Goal: Information Seeking & Learning: Compare options

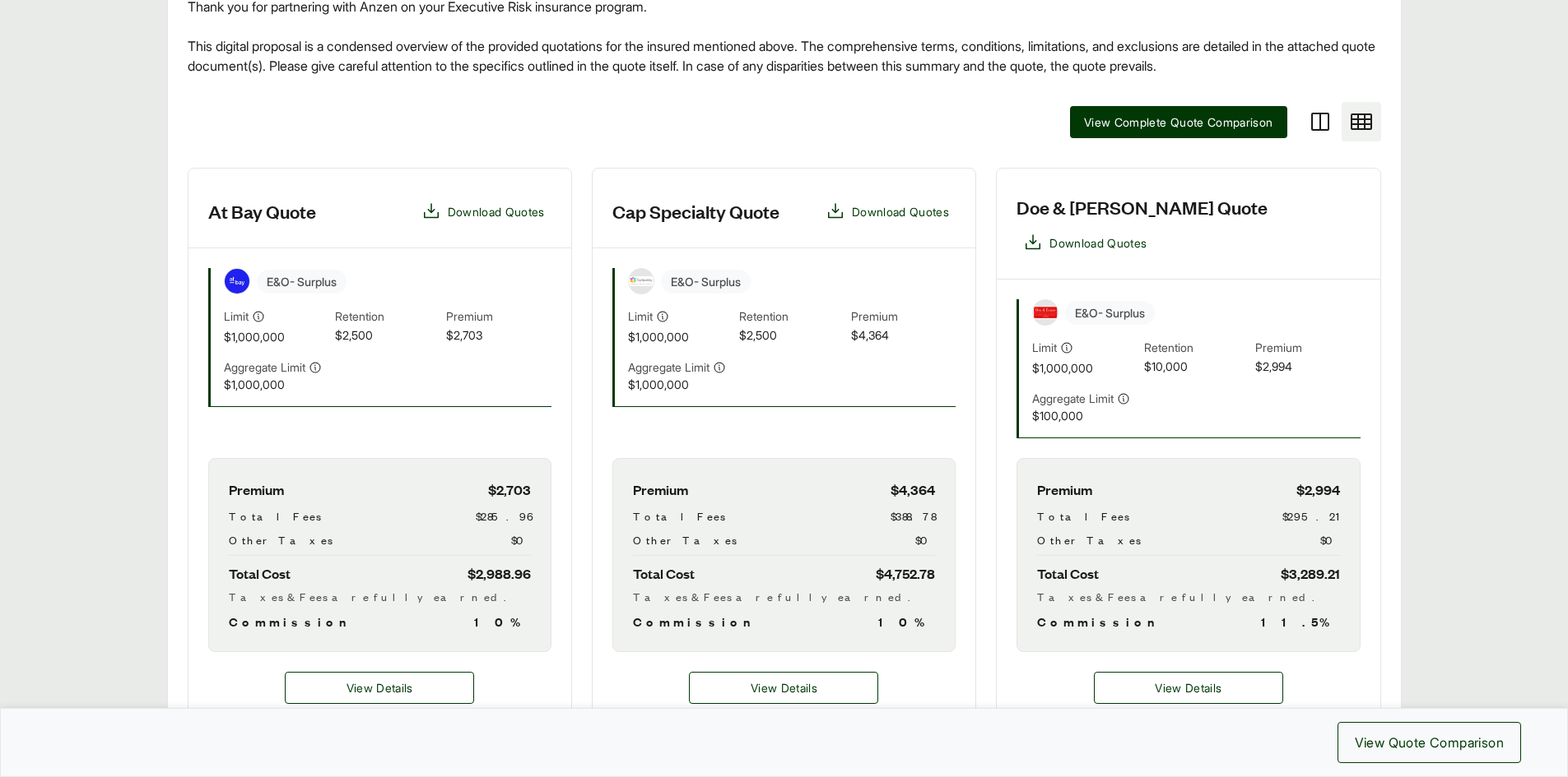
scroll to position [412, 0]
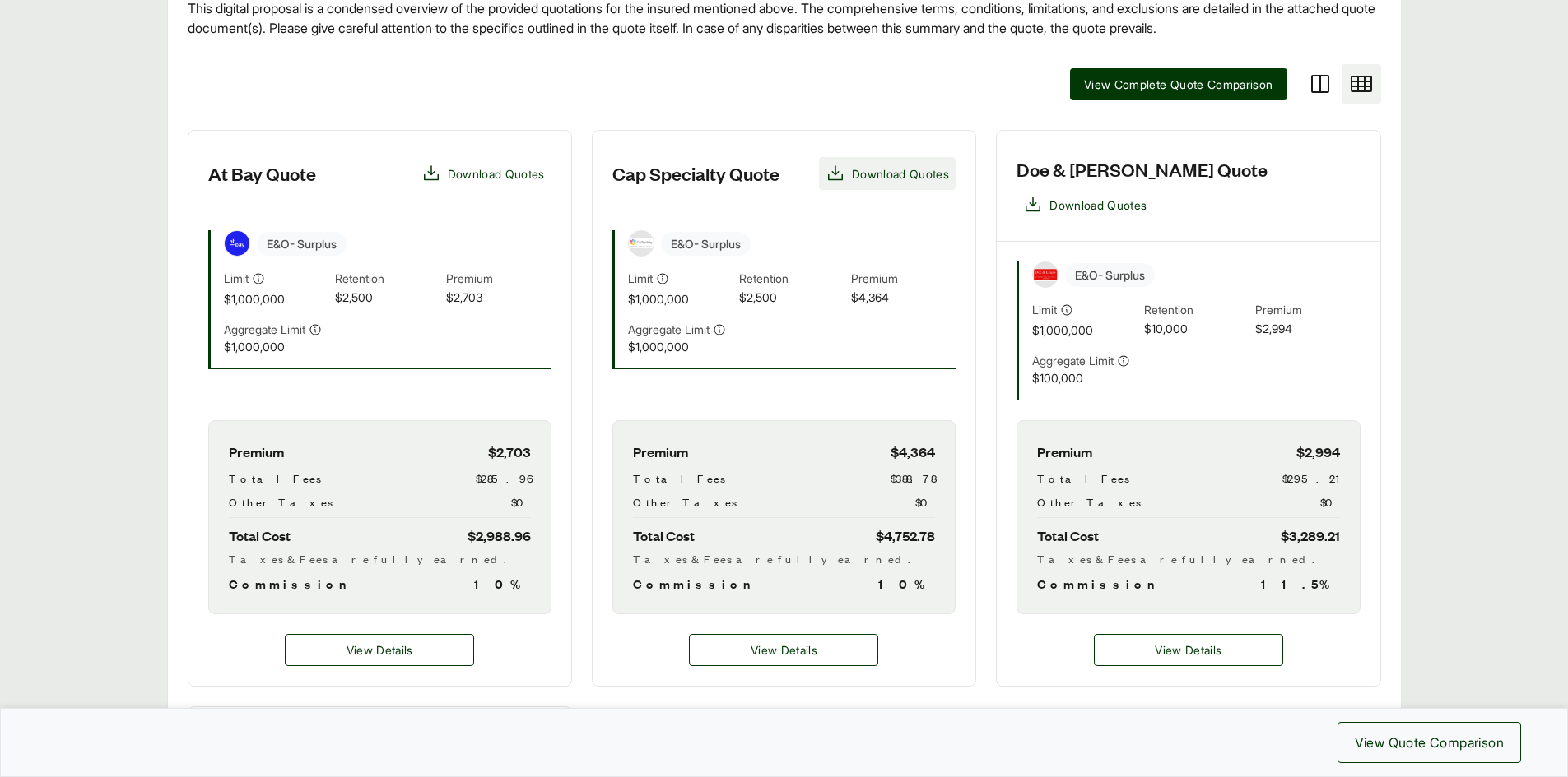
click at [852, 175] on span "Download Quotes" at bounding box center [900, 174] width 97 height 17
click at [1144, 91] on span "View Complete Quote Comparison" at bounding box center [1178, 85] width 189 height 17
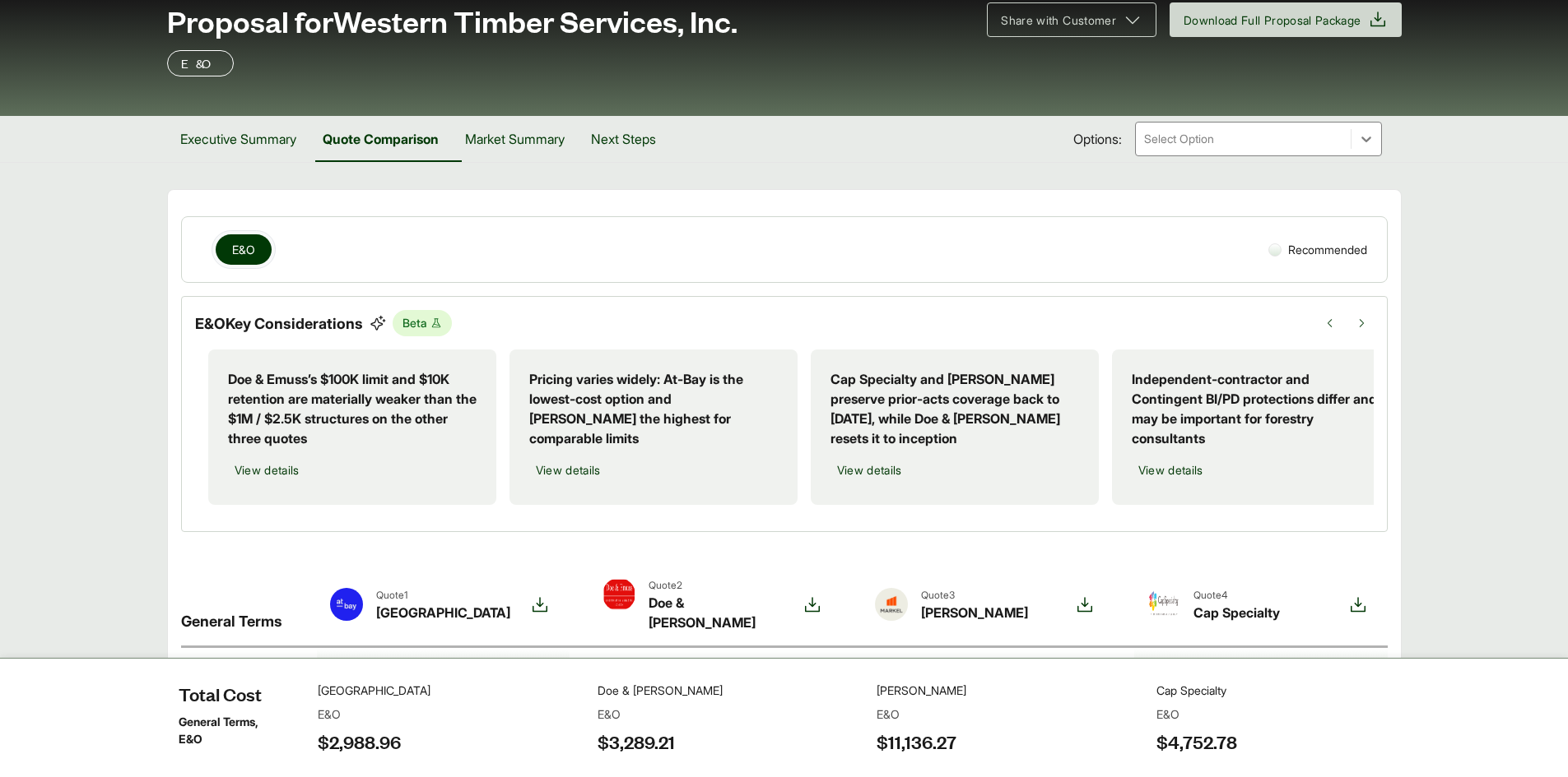
scroll to position [165, 0]
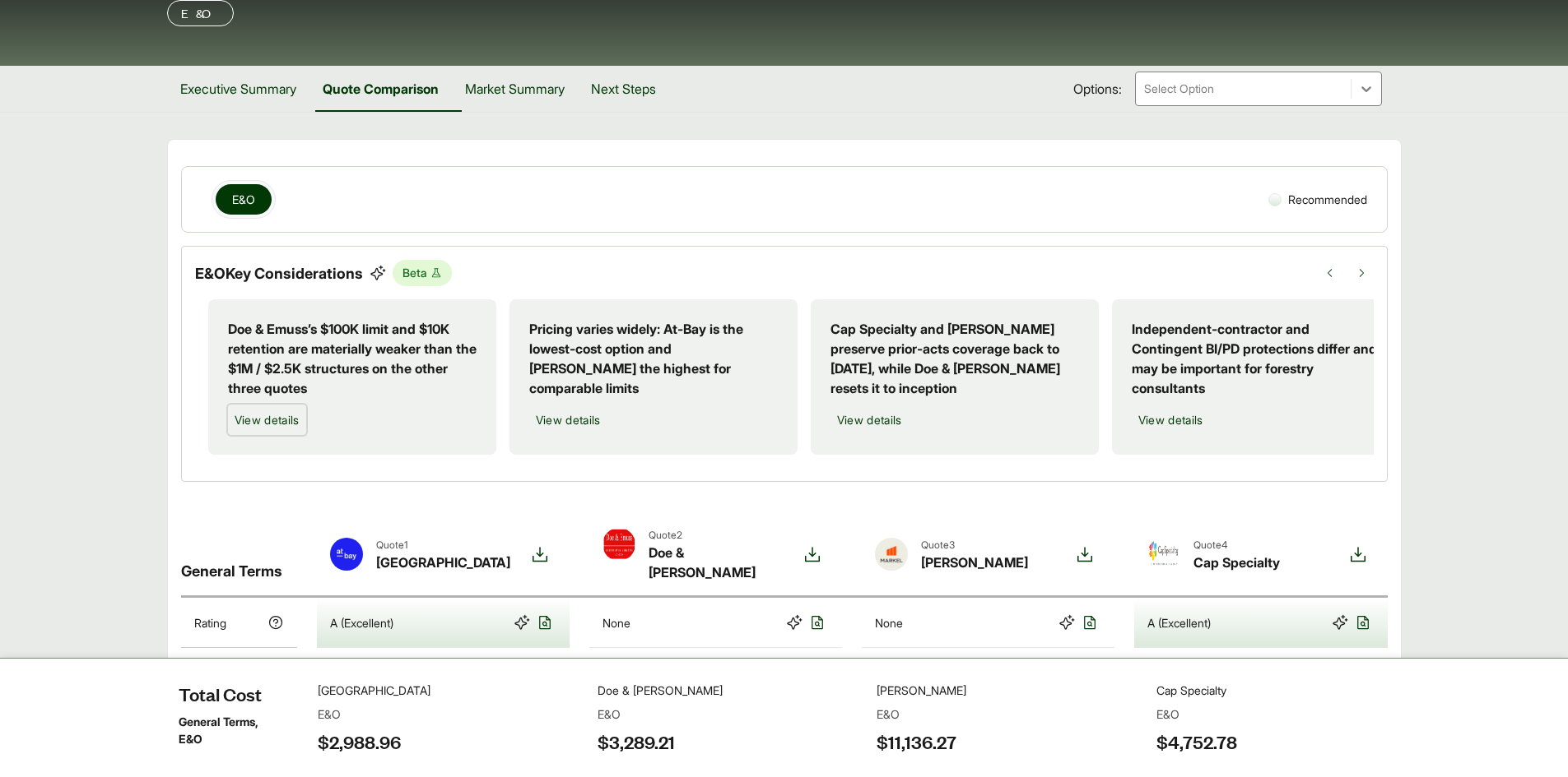
click at [297, 420] on span "View details" at bounding box center [267, 420] width 65 height 17
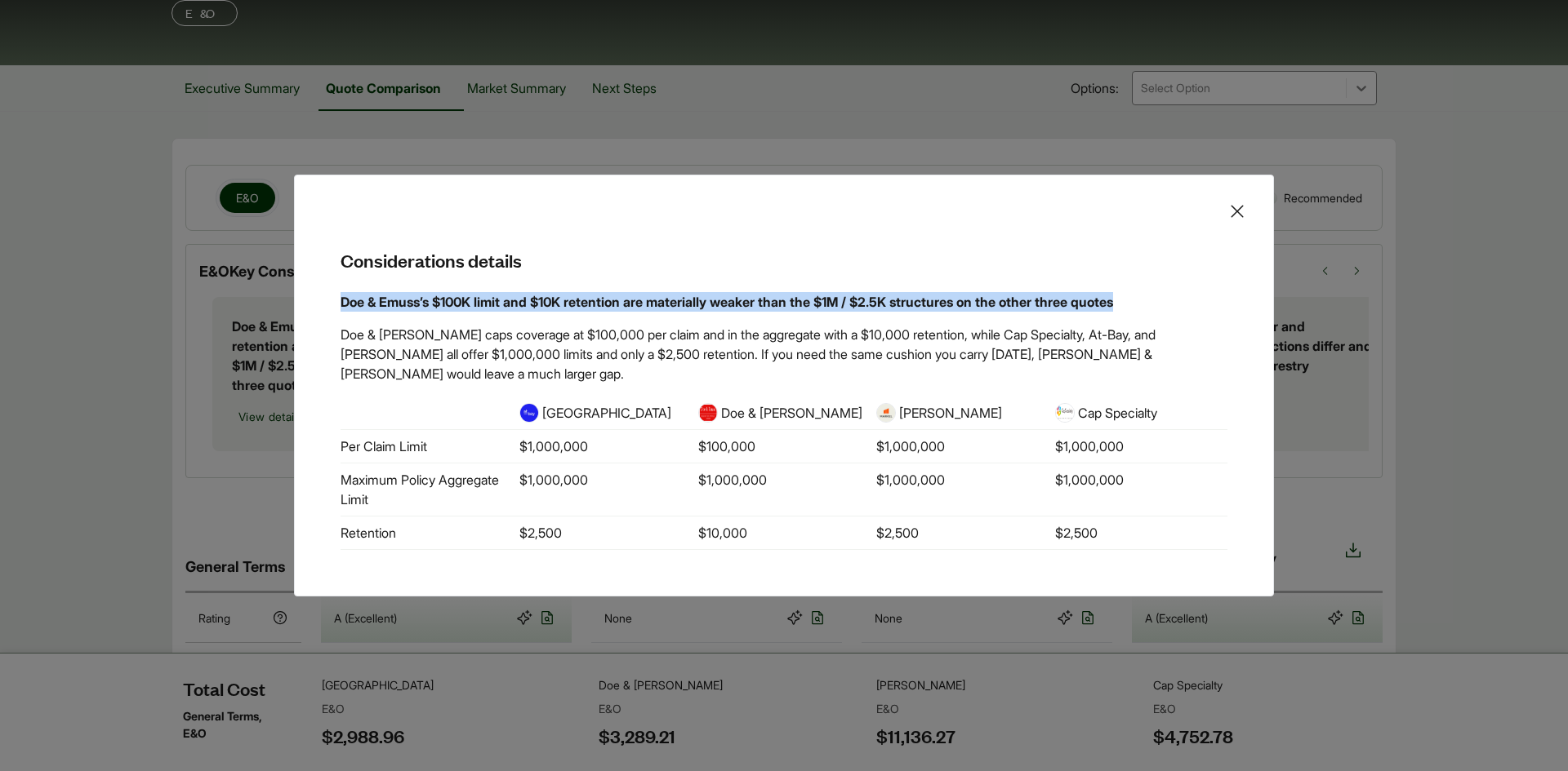
drag, startPoint x: 340, startPoint y: 311, endPoint x: 1185, endPoint y: 315, distance: 845.0
click at [1185, 312] on p "Doe & Emuss’s $100K limit and $10K retention are materially weaker than the $1M…" at bounding box center [784, 302] width 887 height 20
click at [1229, 222] on icon at bounding box center [1237, 211] width 20 height 20
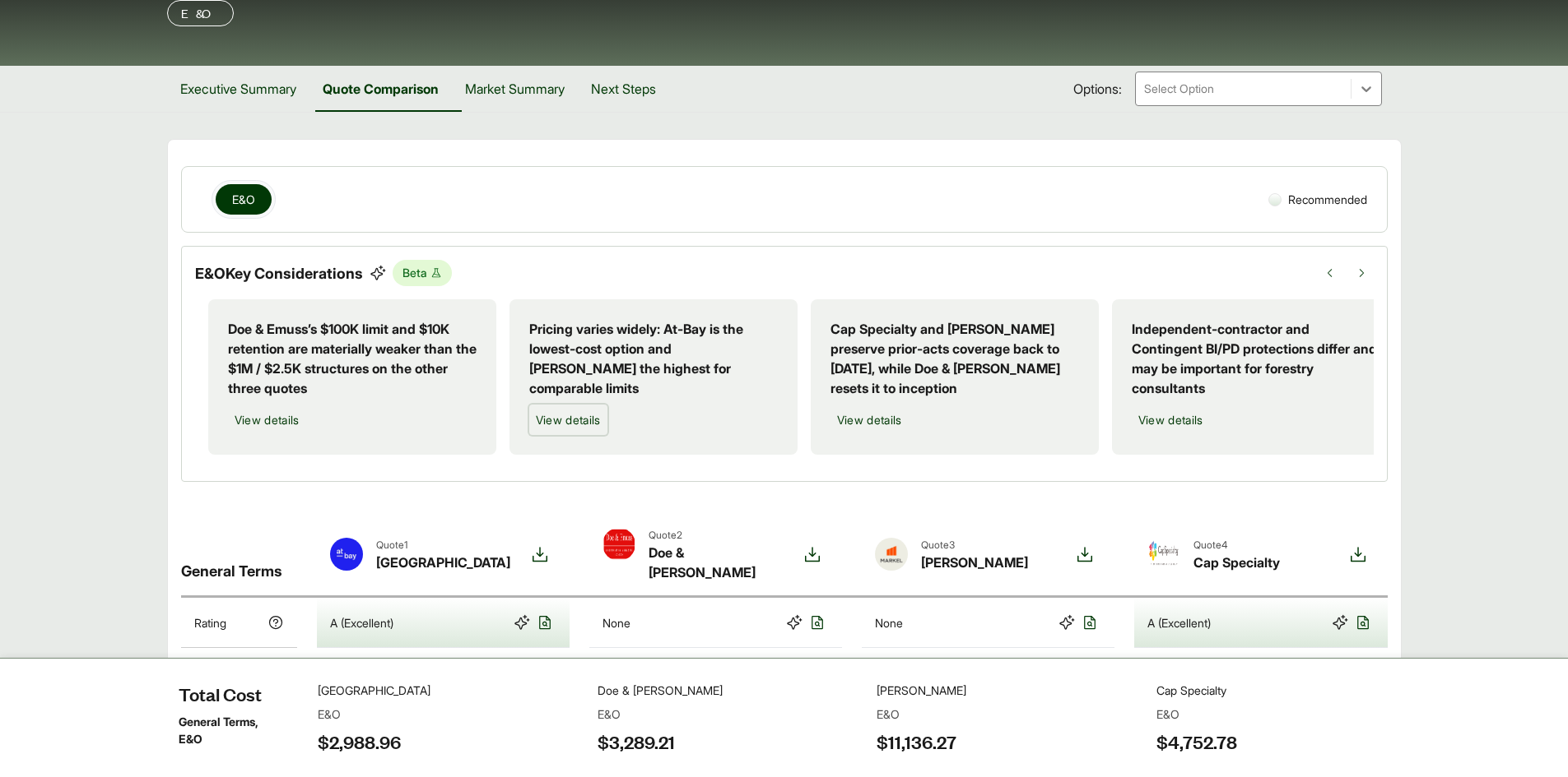
click at [565, 421] on span "View details" at bounding box center [568, 420] width 65 height 17
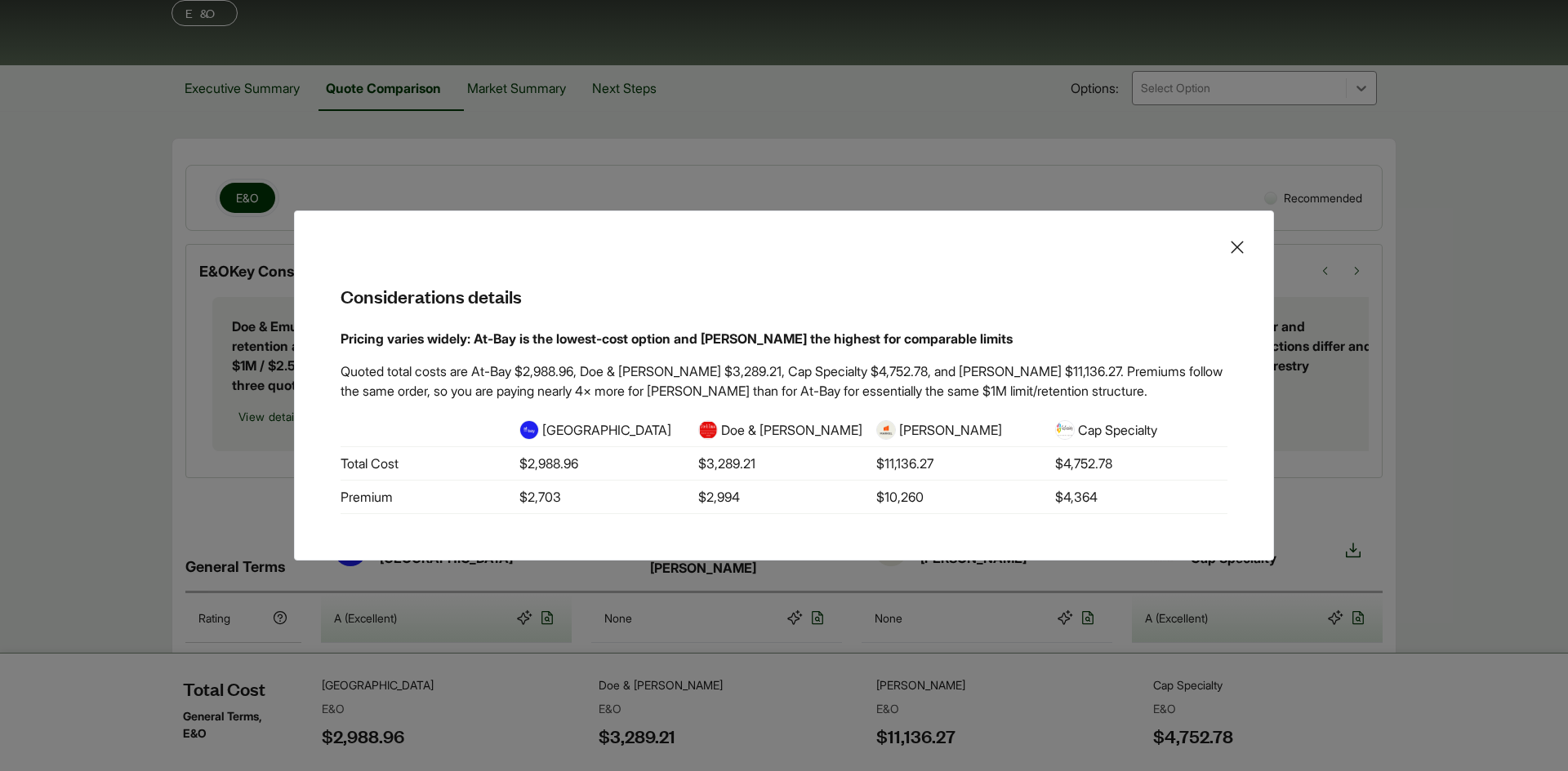
click at [1234, 246] on icon at bounding box center [1237, 247] width 20 height 20
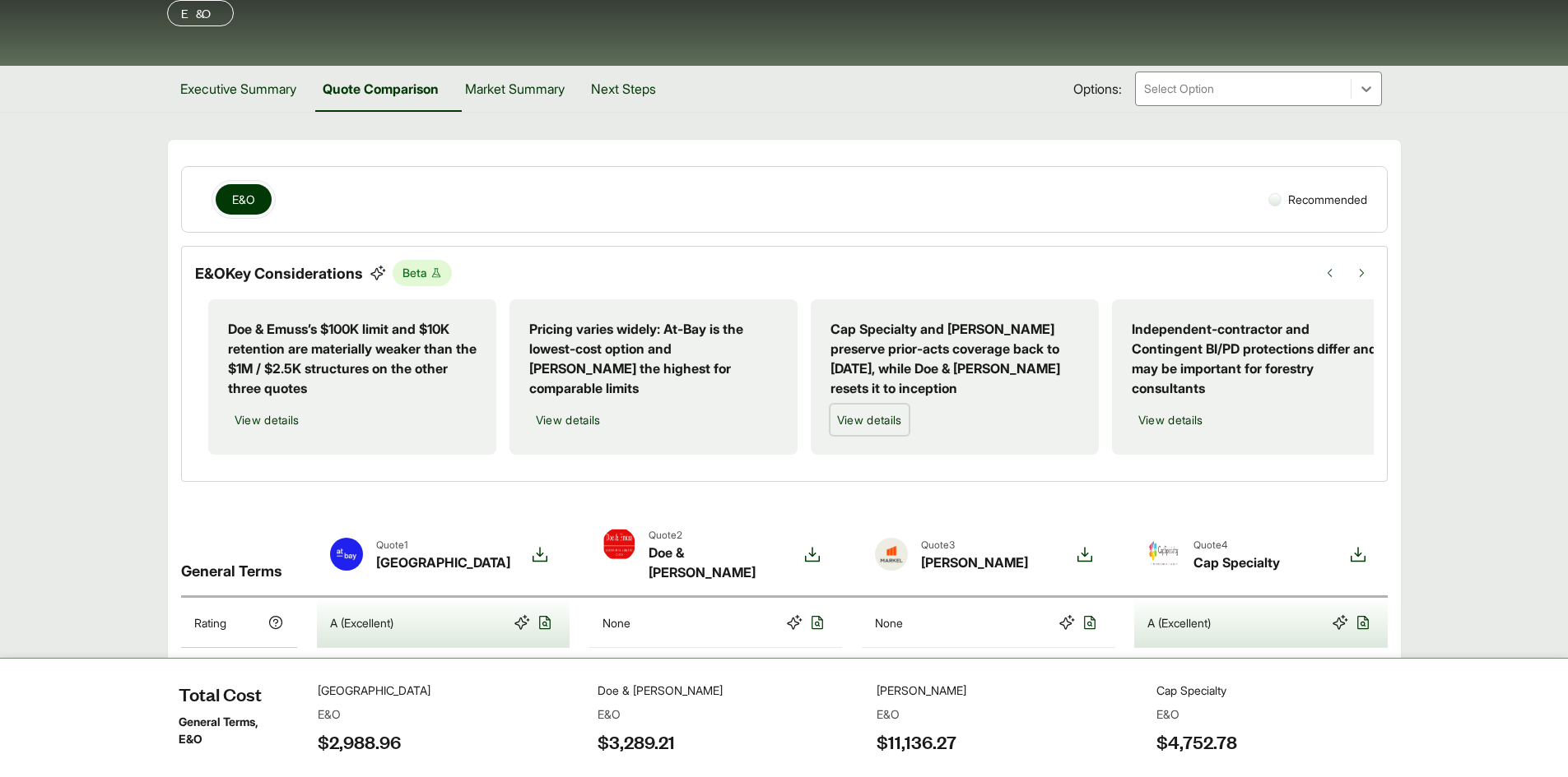
click at [861, 417] on span "View details" at bounding box center [869, 420] width 65 height 17
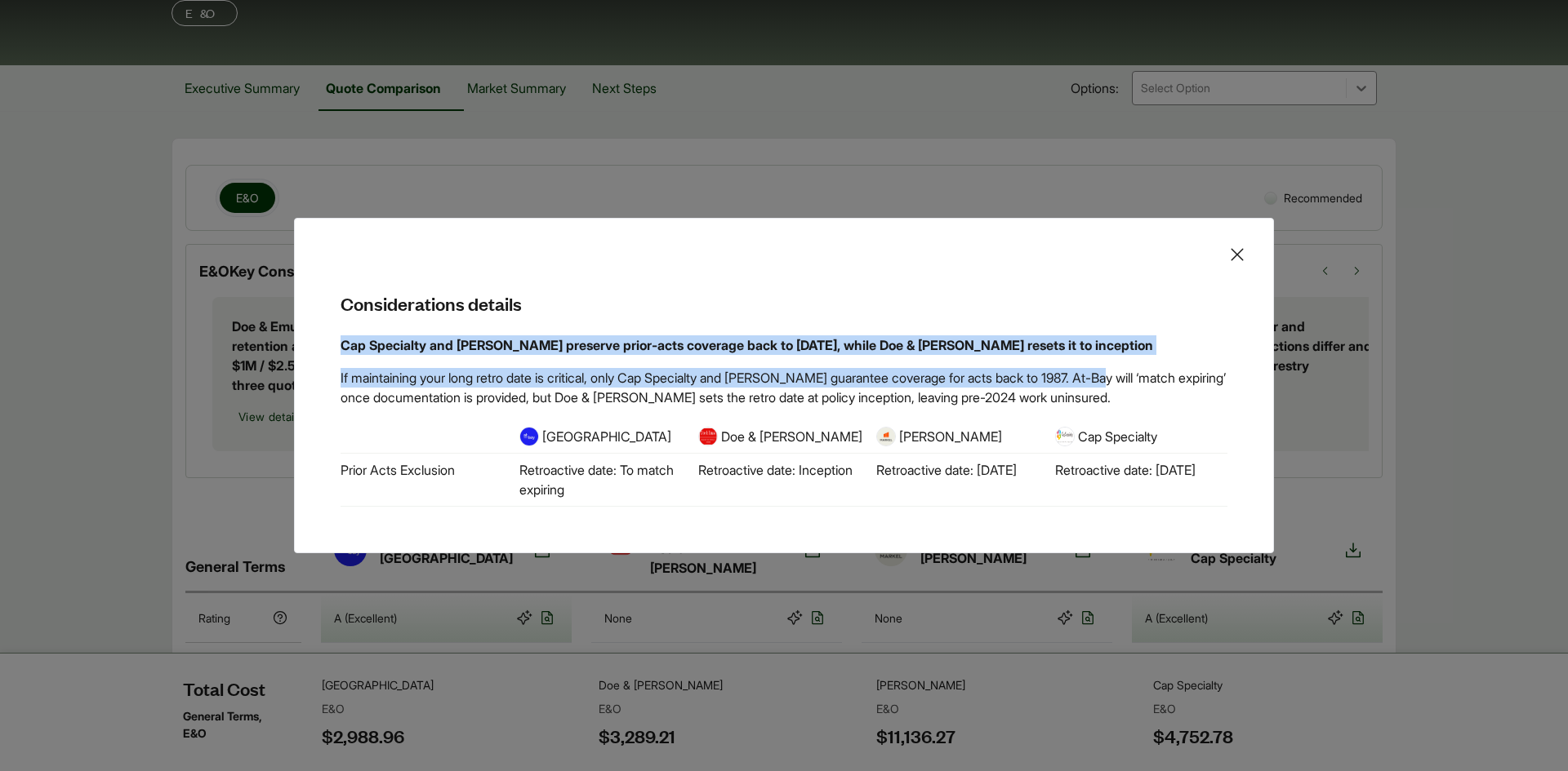
drag, startPoint x: 340, startPoint y: 346, endPoint x: 1129, endPoint y: 385, distance: 790.0
click at [1129, 385] on div "Cap Specialty and Markel preserve prior-acts coverage back to 10/19/1987, while…" at bounding box center [784, 421] width 887 height 171
click at [1107, 385] on p "If maintaining your long retro date is critical, only Cap Specialty and Markel …" at bounding box center [784, 387] width 887 height 39
click at [1097, 348] on p "Cap Specialty and [PERSON_NAME] preserve prior-acts coverage back to [DATE], wh…" at bounding box center [784, 345] width 887 height 20
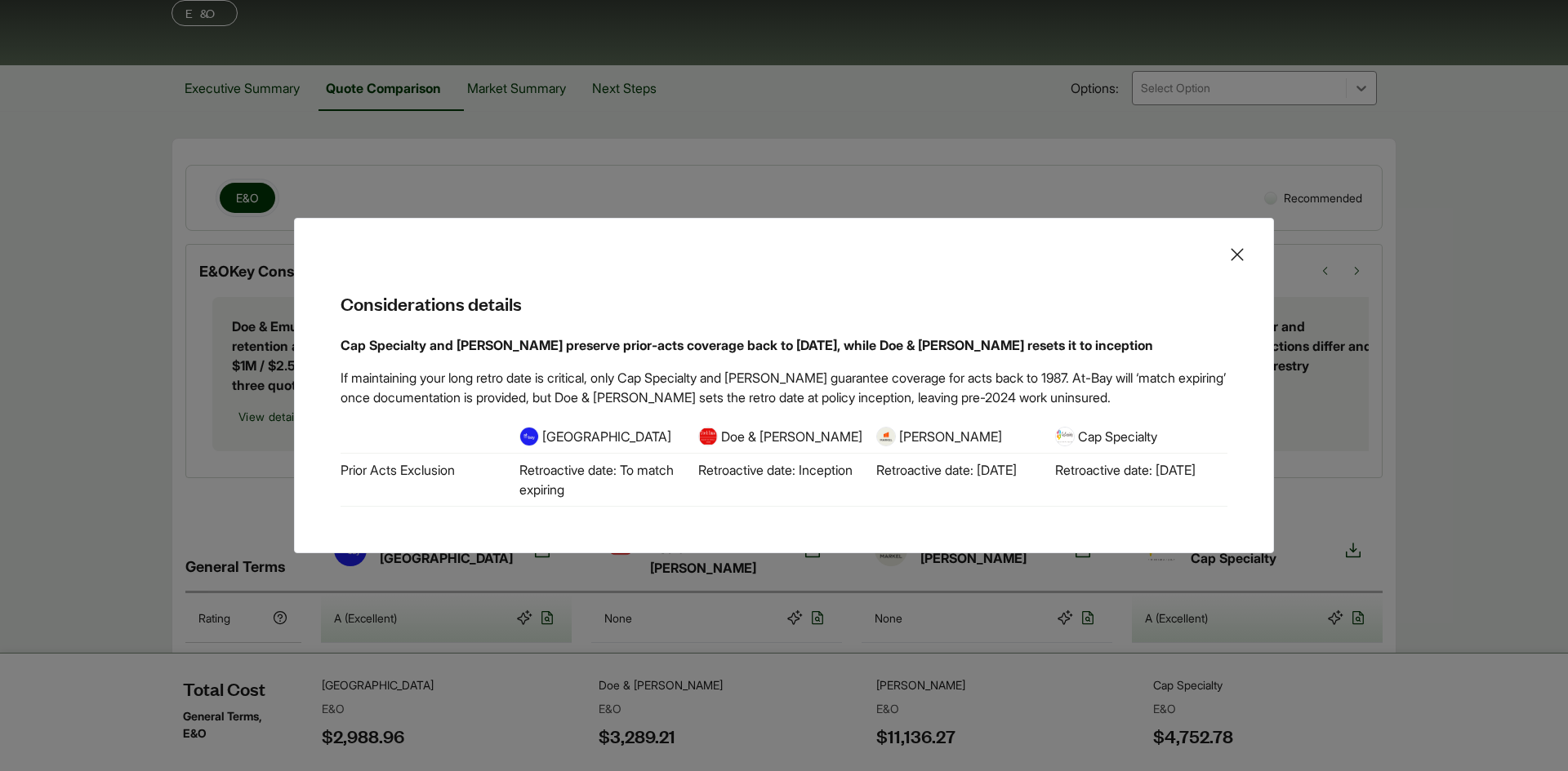
drag, startPoint x: 833, startPoint y: 306, endPoint x: 815, endPoint y: 305, distance: 18.0
click at [832, 306] on h5 "Considerations details" at bounding box center [784, 290] width 926 height 51
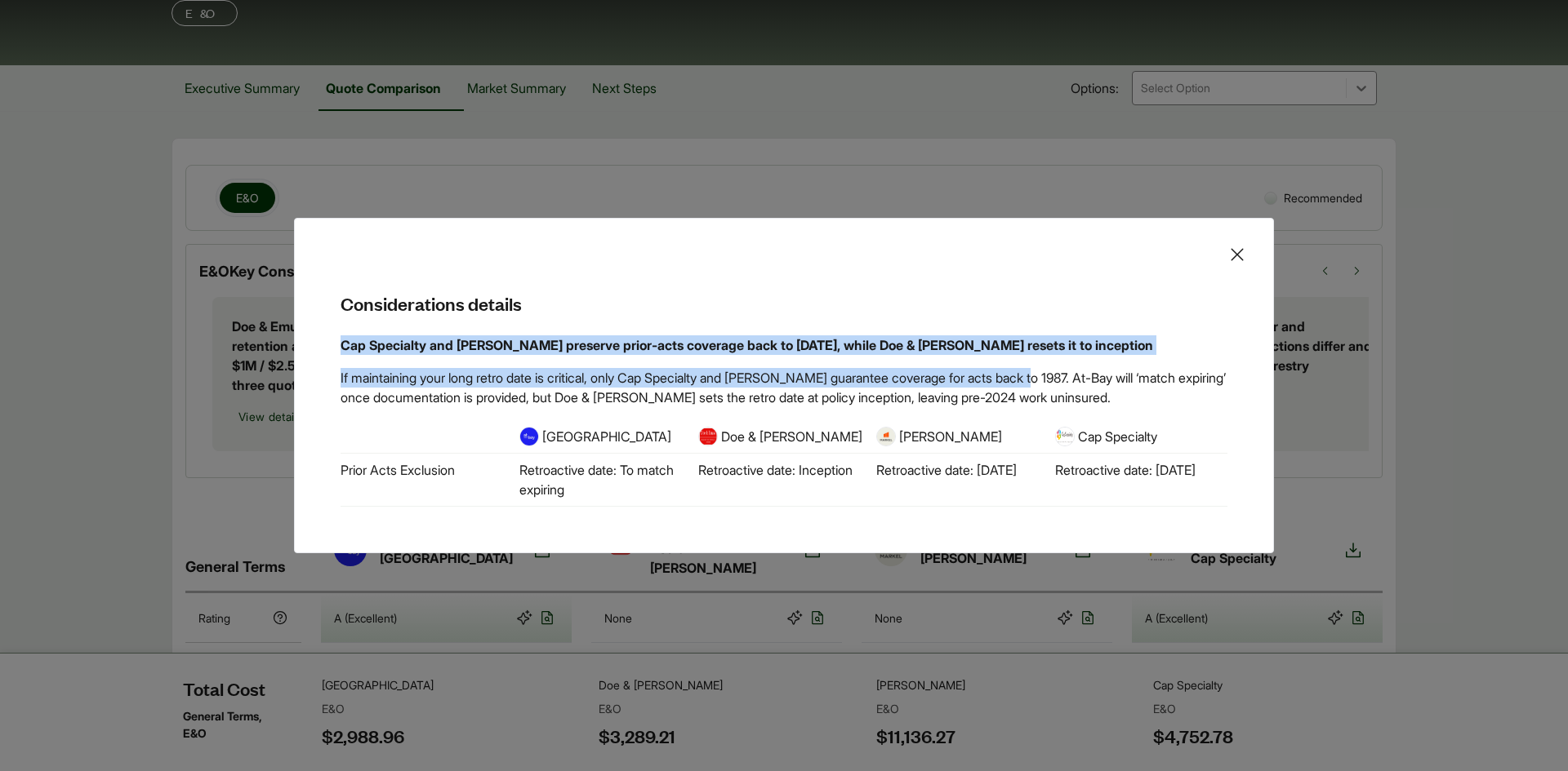
drag, startPoint x: 339, startPoint y: 340, endPoint x: 1058, endPoint y: 384, distance: 720.3
click at [1058, 384] on div "Cap Specialty and Markel preserve prior-acts coverage back to 10/19/1987, while…" at bounding box center [784, 421] width 926 height 210
copy div "Cap Specialty and Markel preserve prior-acts coverage back to 10/19/1987, while…"
click at [1231, 251] on icon at bounding box center [1237, 254] width 20 height 20
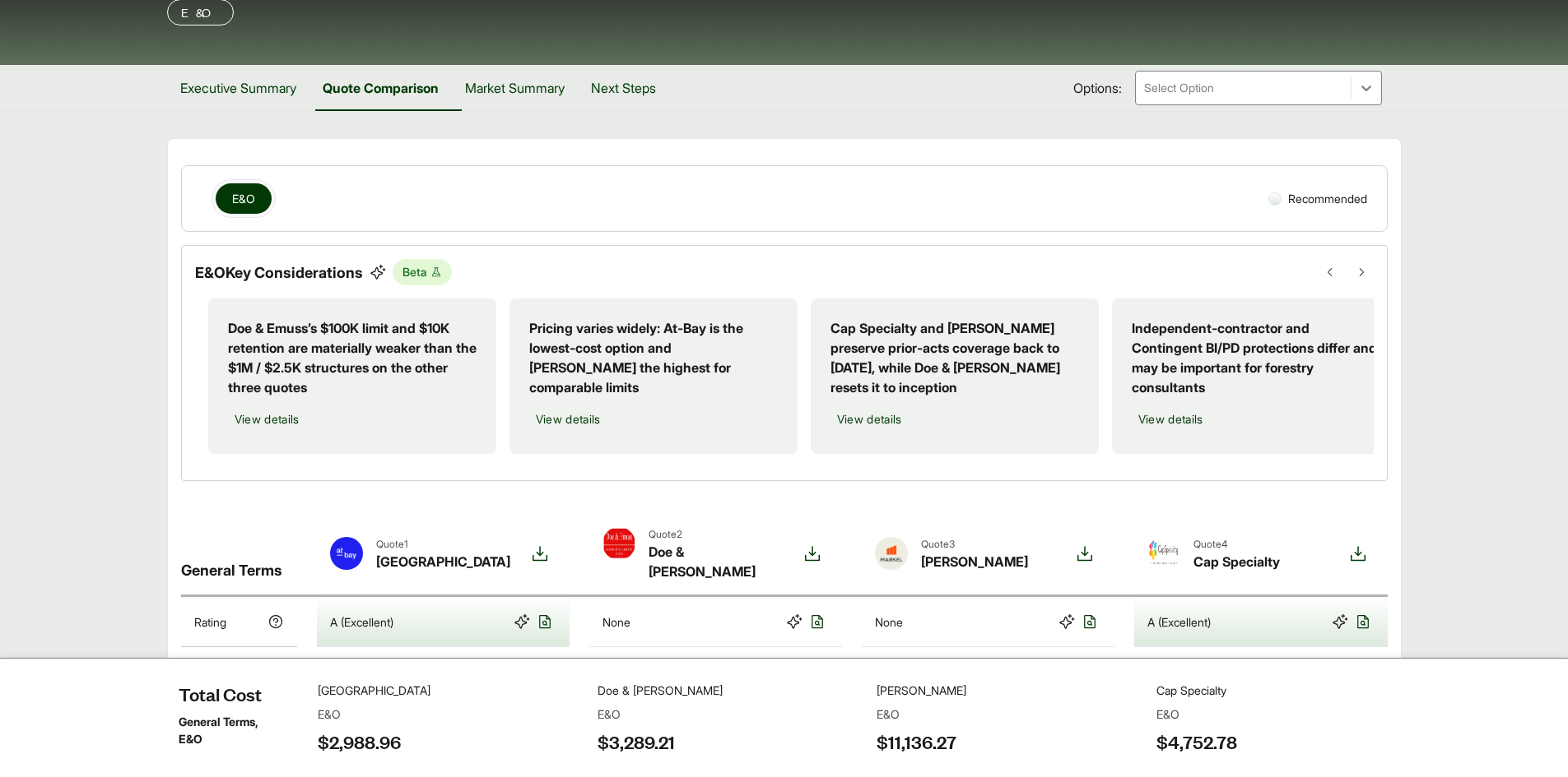
scroll to position [0, 0]
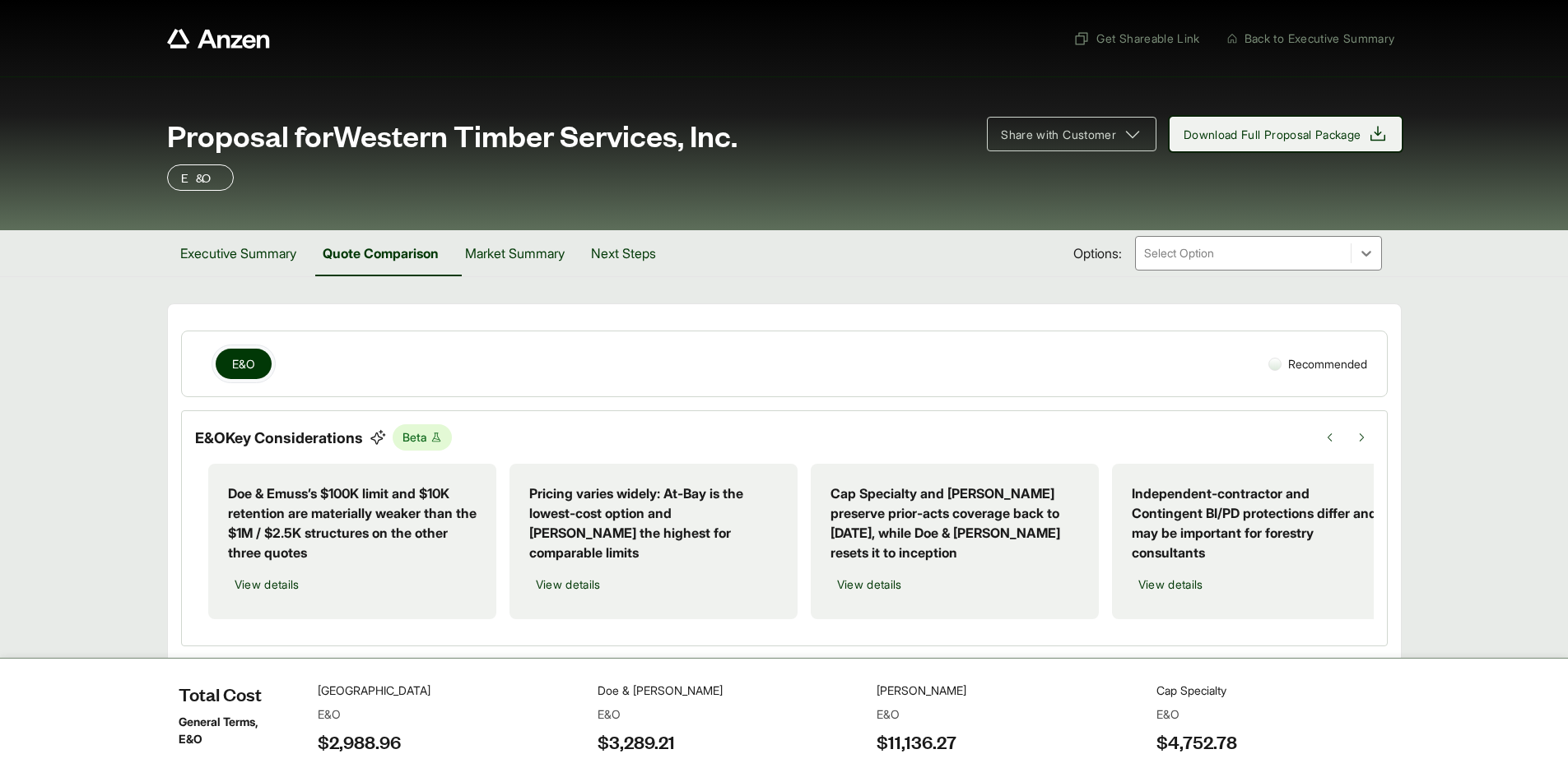
click at [1373, 132] on icon at bounding box center [1378, 133] width 20 height 20
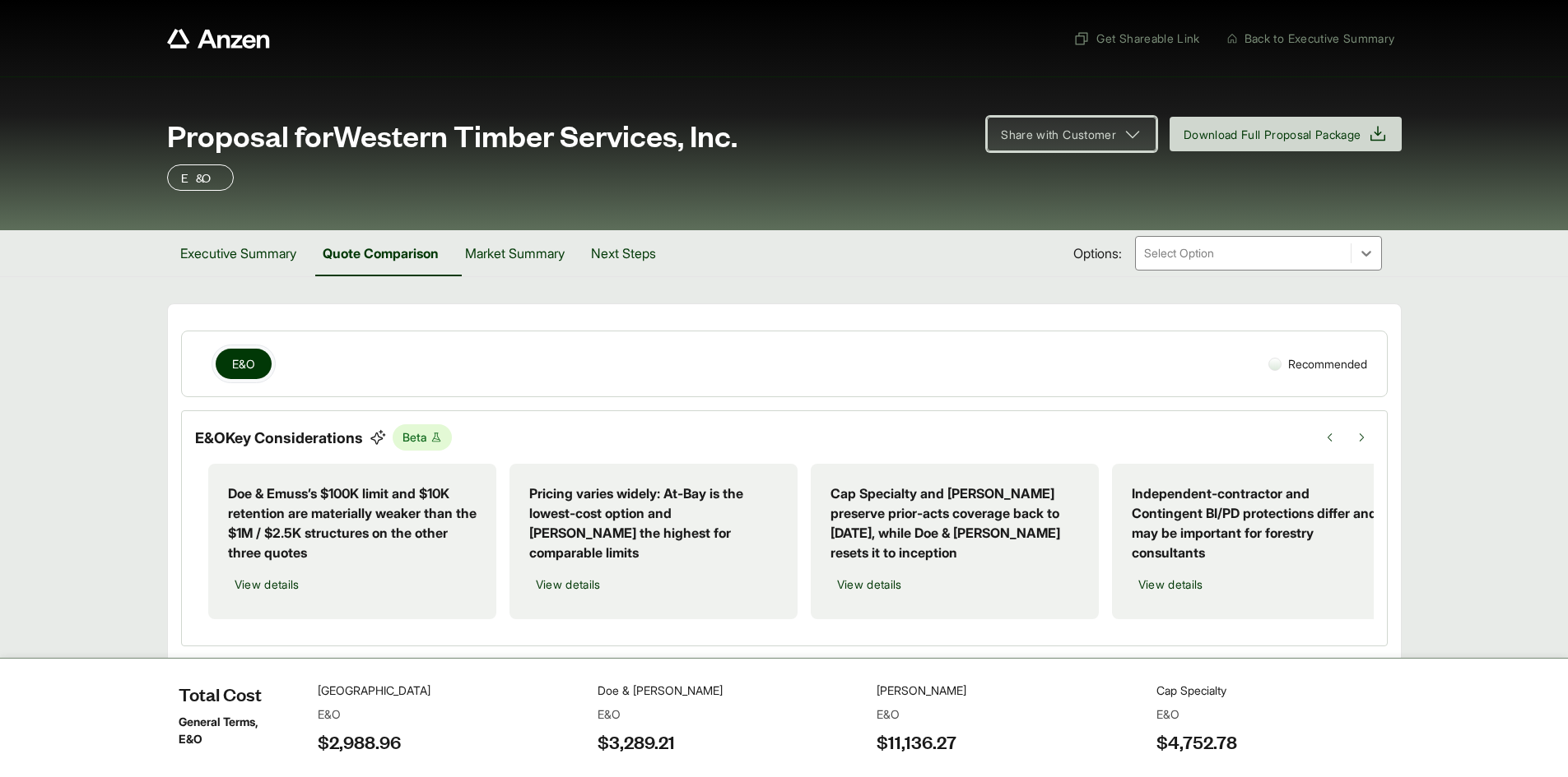
click at [1122, 126] on icon at bounding box center [1132, 133] width 20 height 20
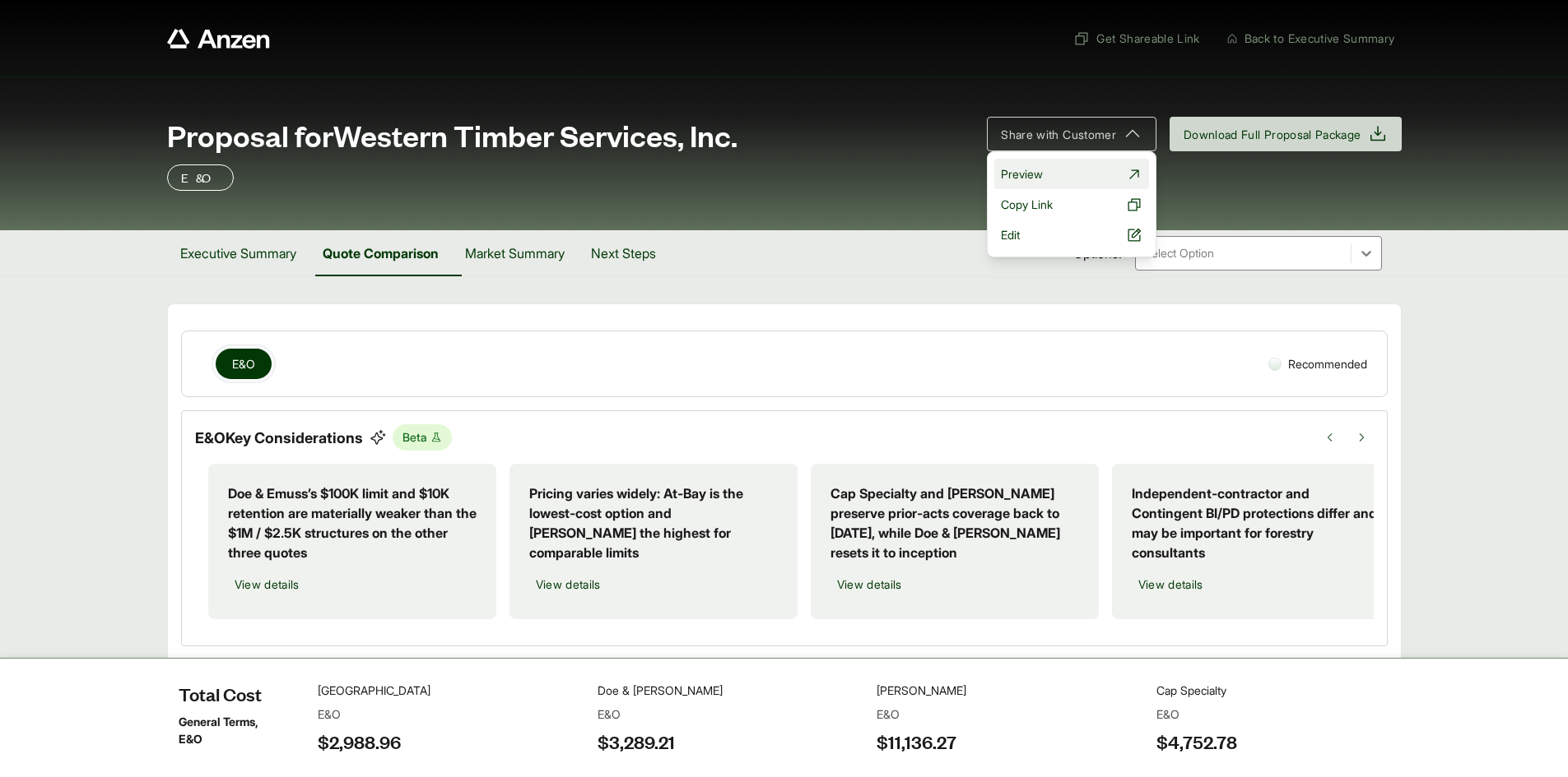
click at [1012, 178] on span "Preview" at bounding box center [1022, 174] width 42 height 17
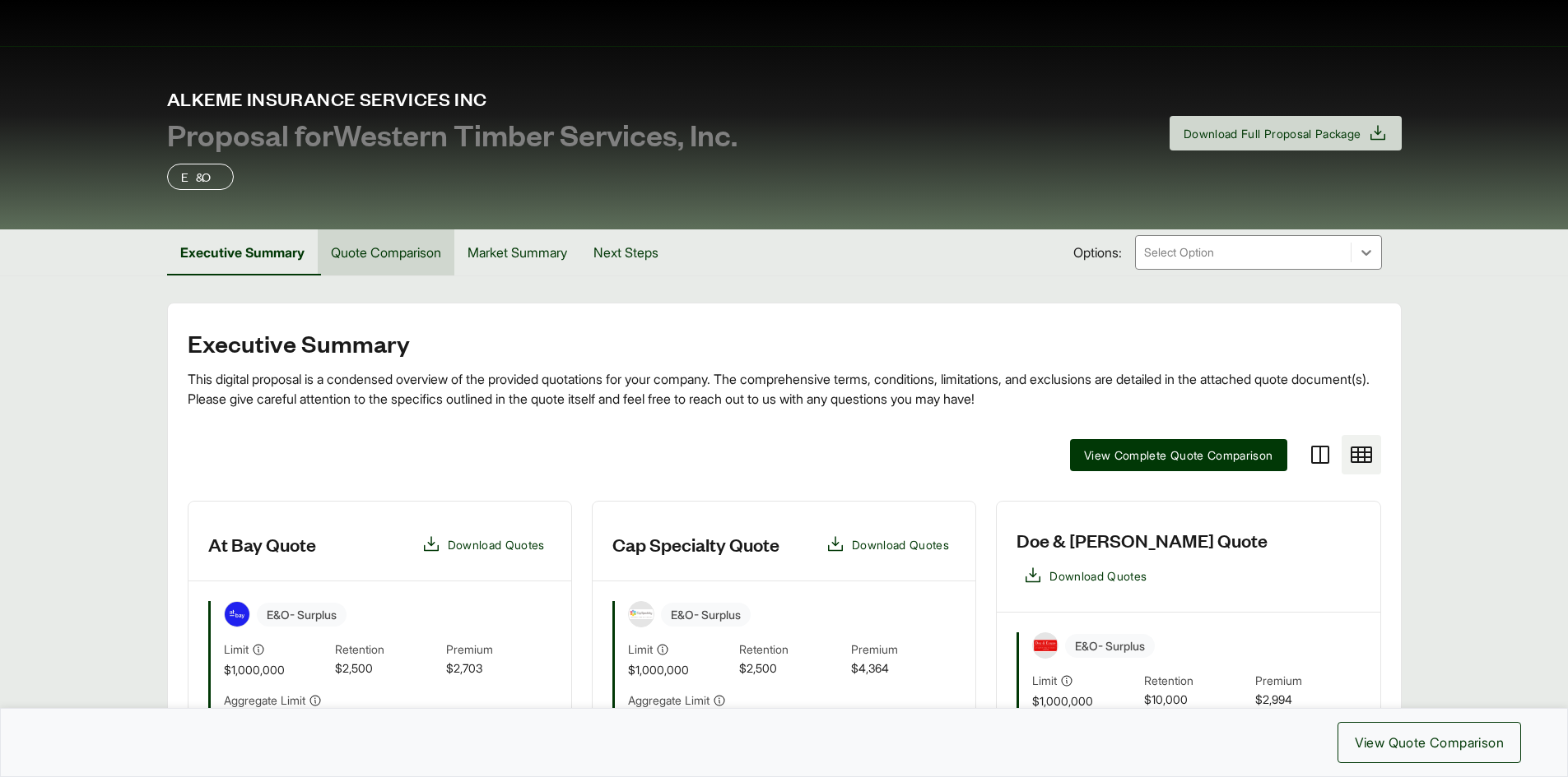
click at [374, 253] on button "Quote Comparison" at bounding box center [386, 252] width 137 height 46
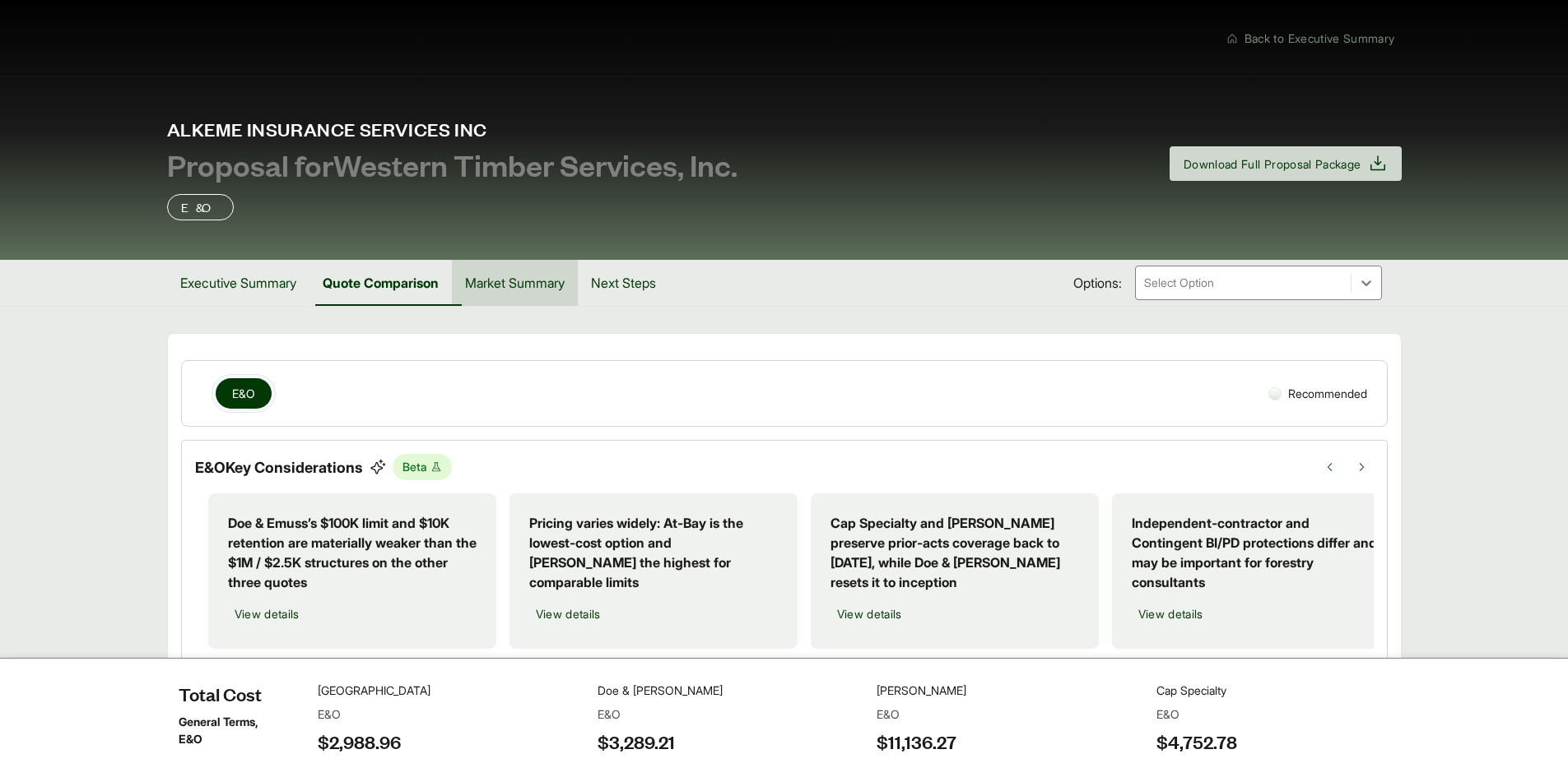
click at [561, 288] on button "Market Summary" at bounding box center [515, 283] width 126 height 46
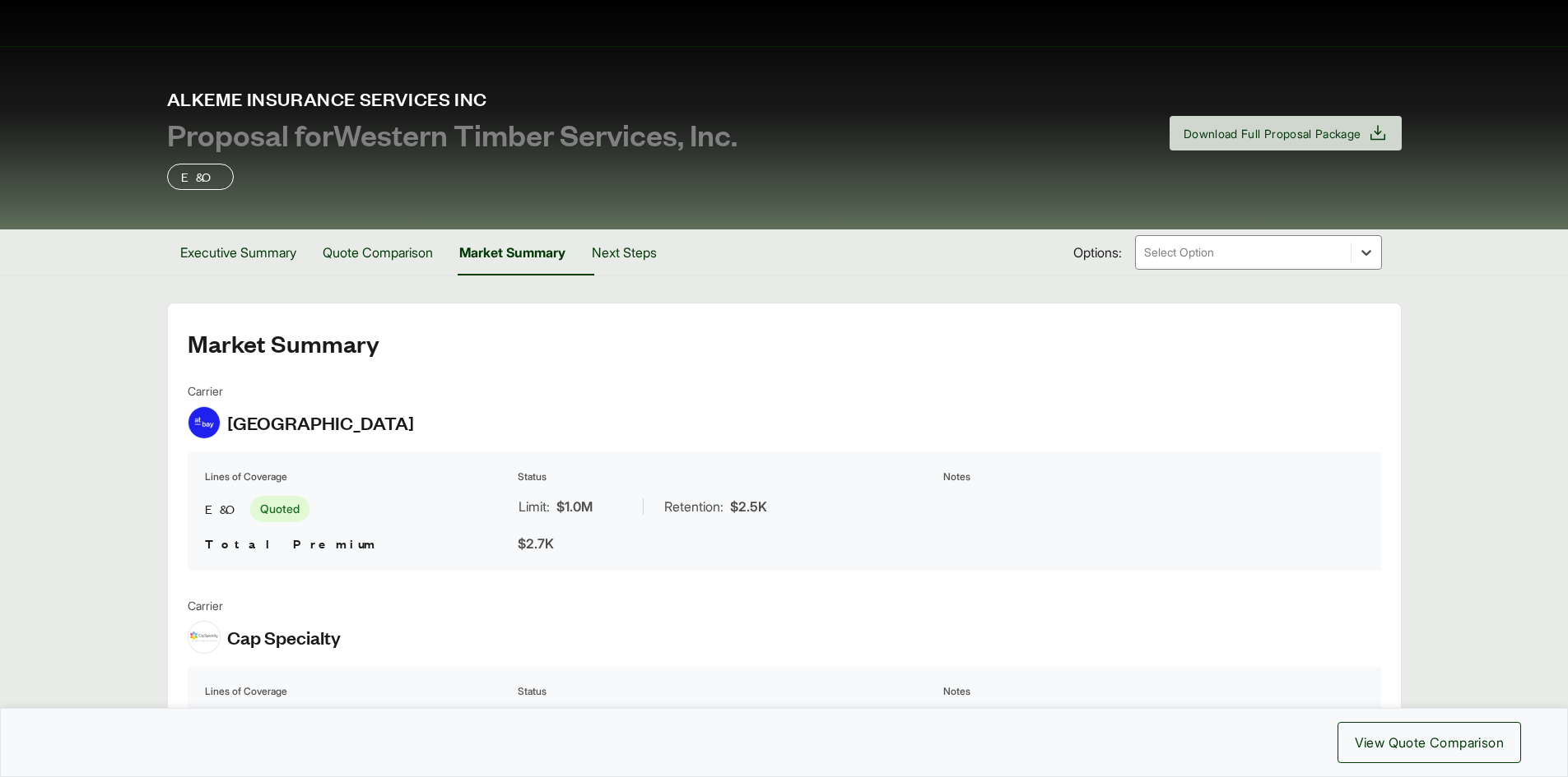
click at [1373, 254] on icon at bounding box center [1366, 252] width 17 height 17
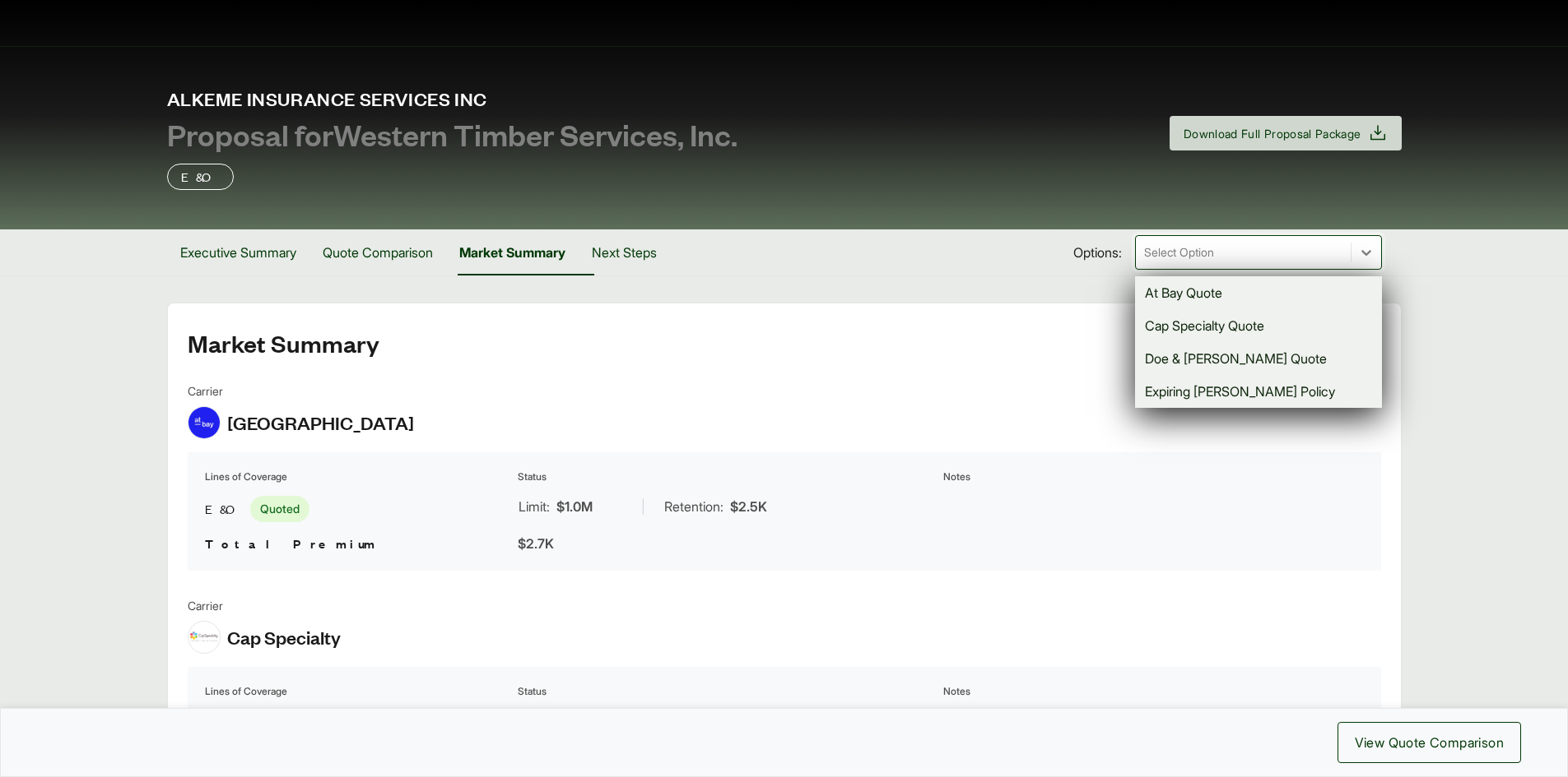
click at [924, 264] on div "Executive Summary Quote Comparison Market Summary Next Steps Options: option At…" at bounding box center [784, 252] width 1235 height 46
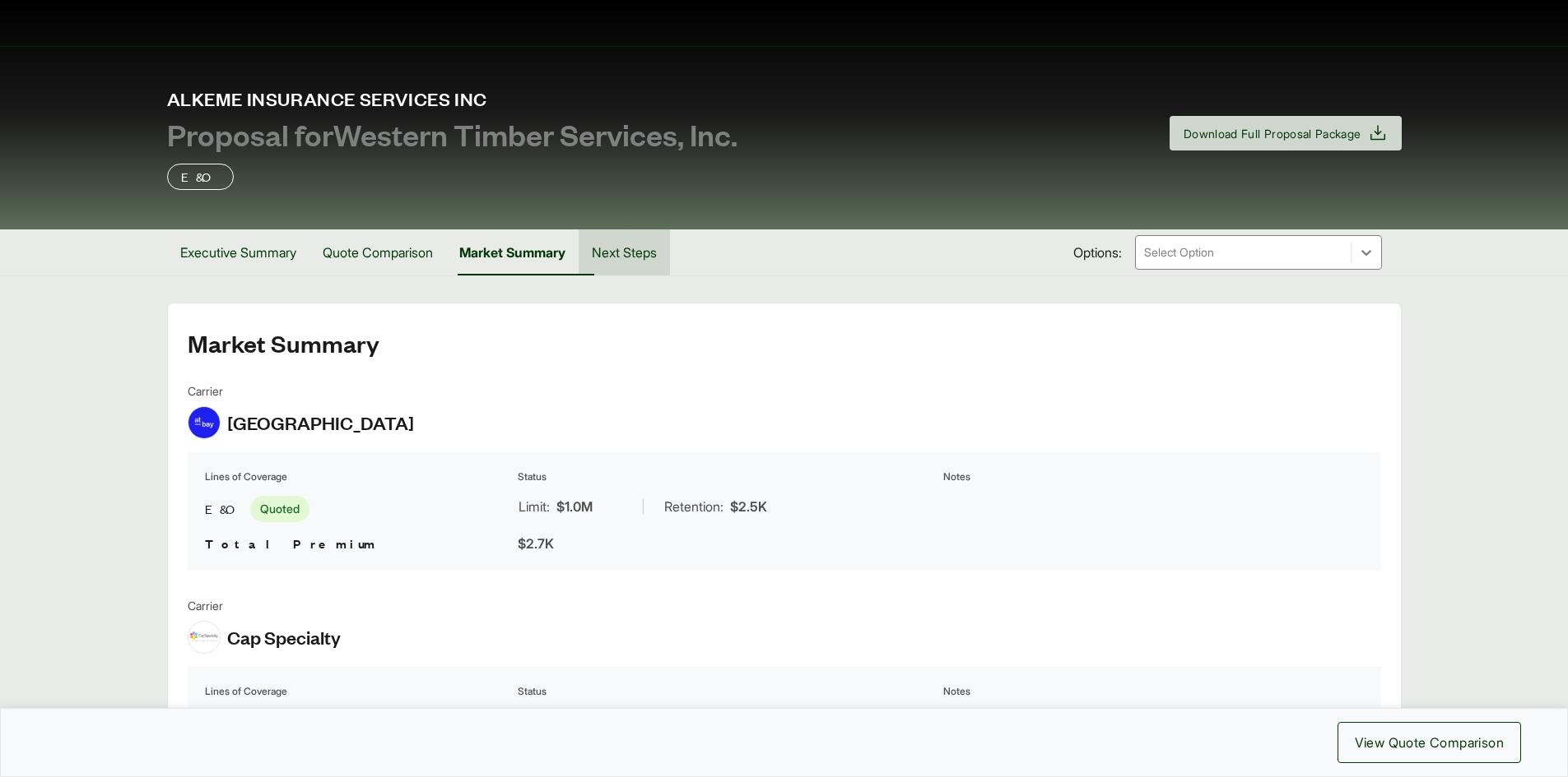
click at [661, 252] on button "Next Steps" at bounding box center [624, 252] width 92 height 46
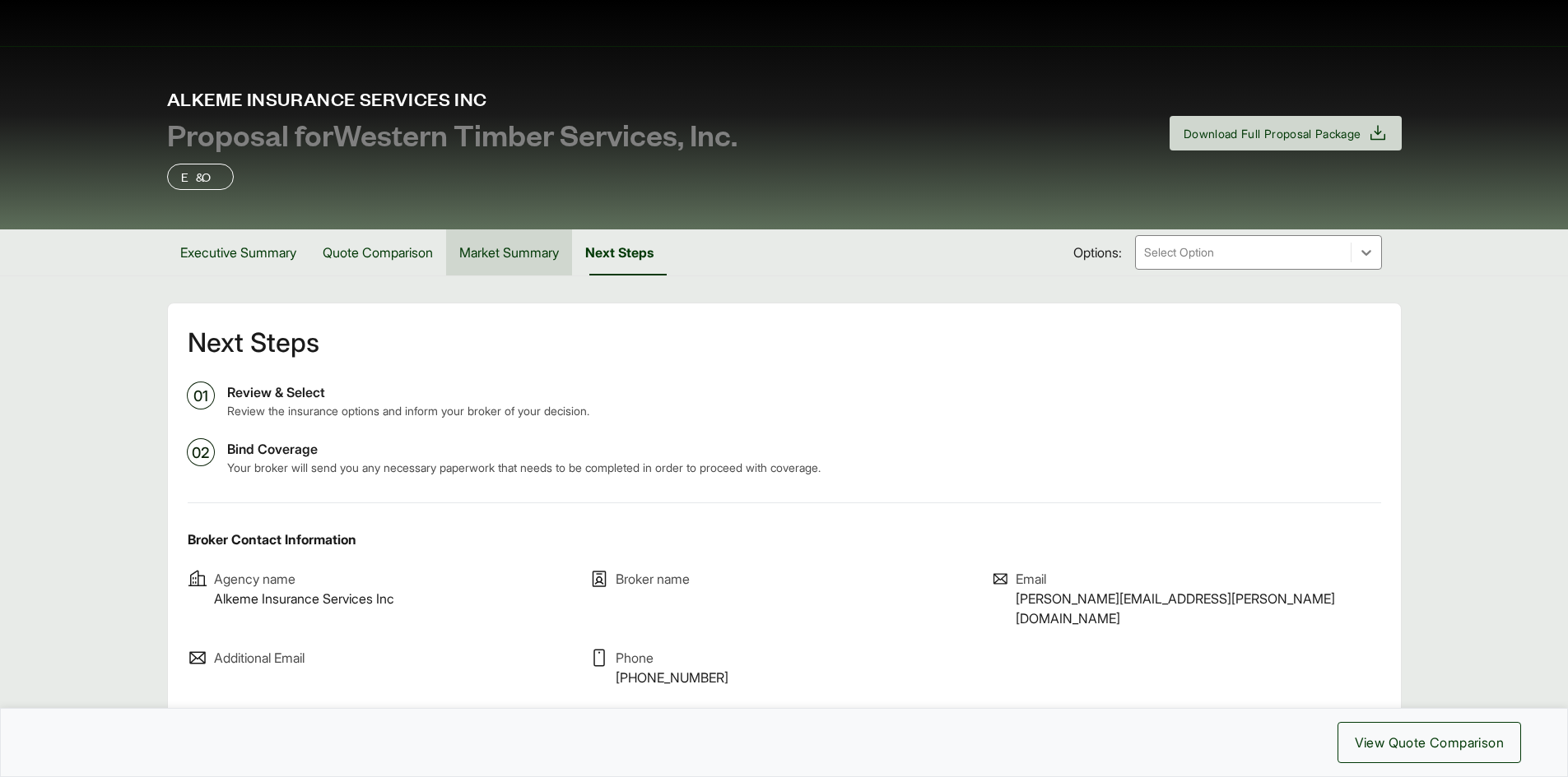
click at [489, 252] on button "Market Summary" at bounding box center [509, 252] width 126 height 46
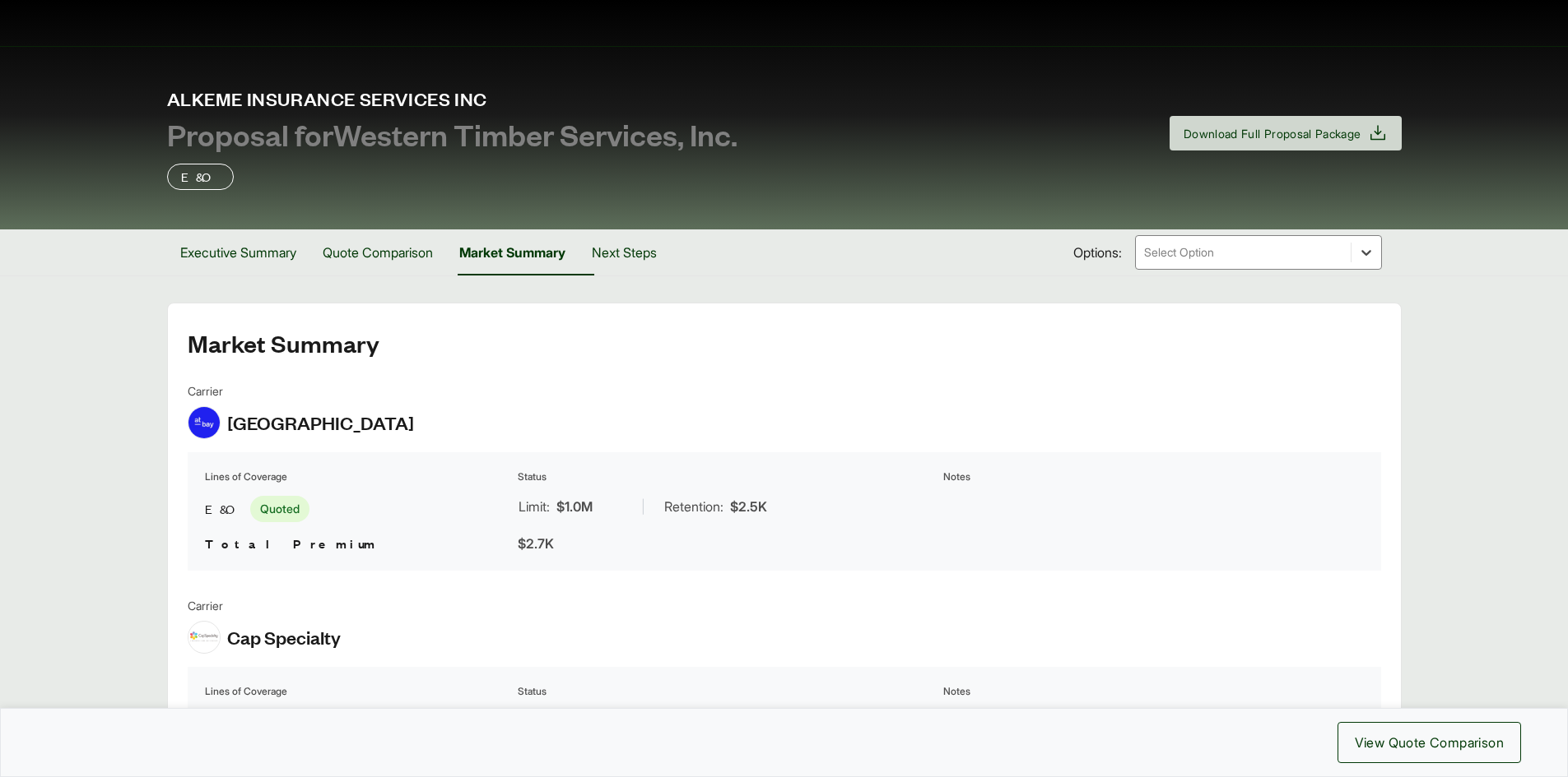
click at [1374, 253] on div at bounding box center [1366, 253] width 30 height 30
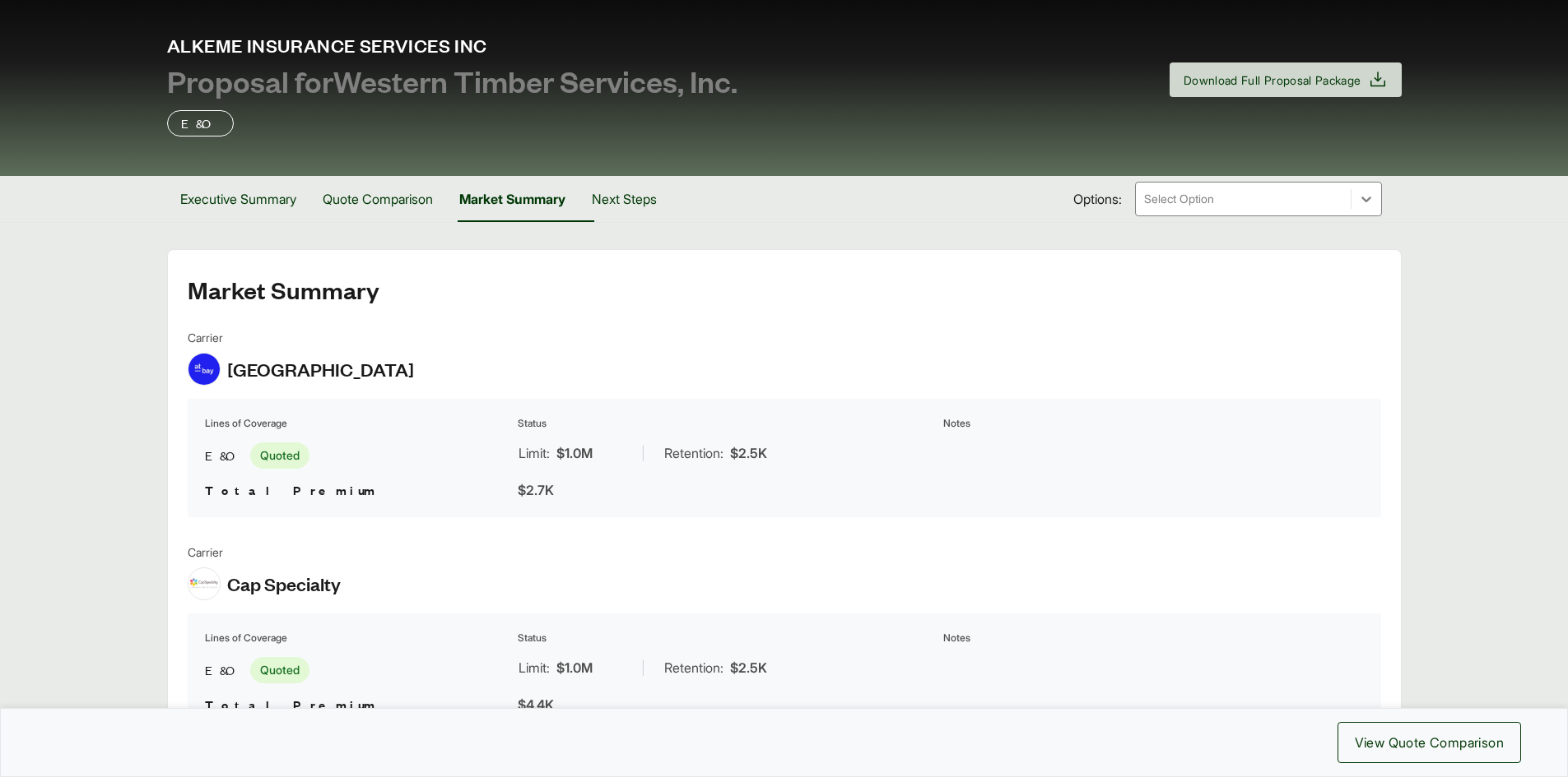
scroll to position [82, 0]
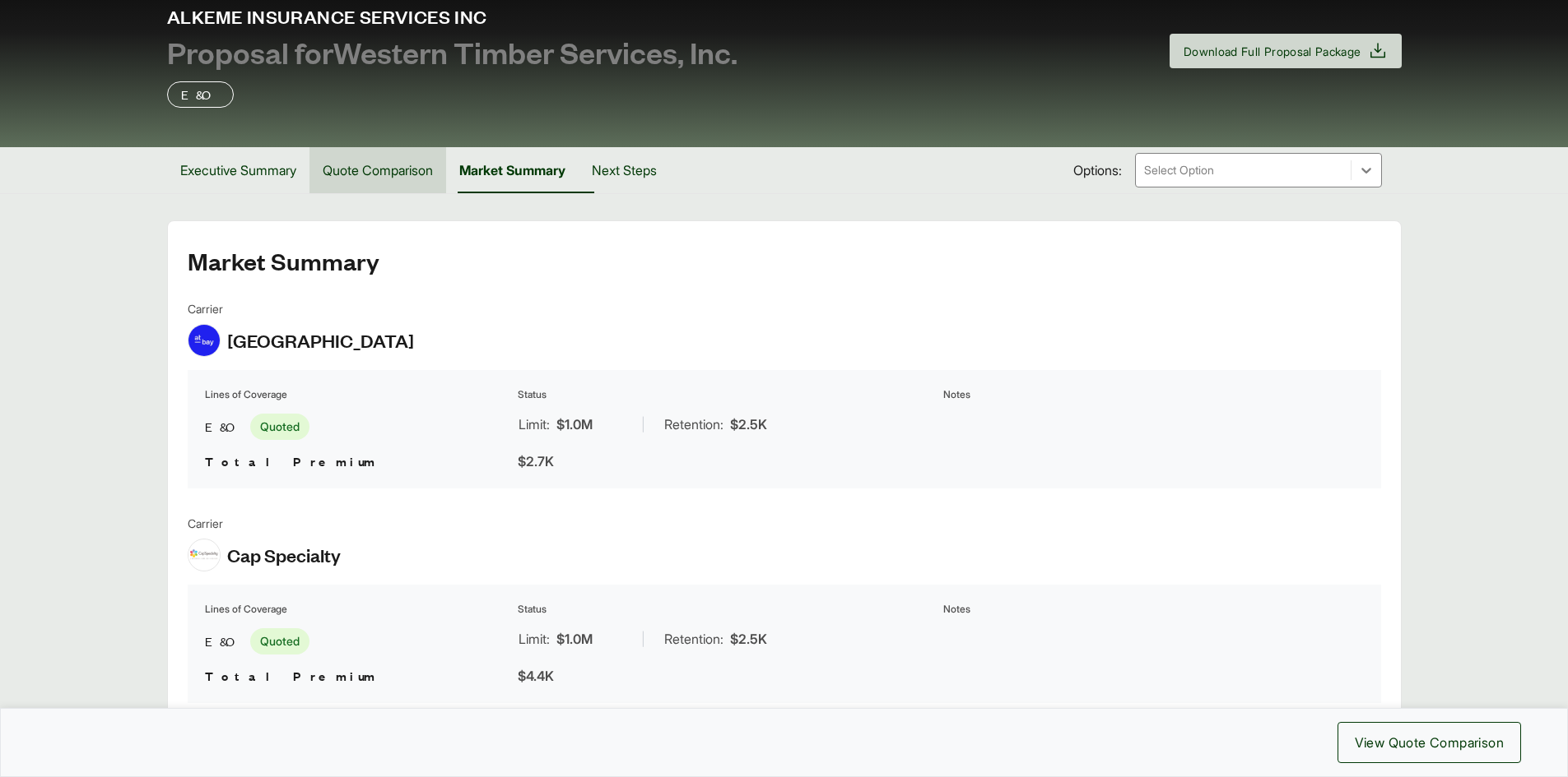
click at [397, 172] on button "Quote Comparison" at bounding box center [378, 170] width 137 height 46
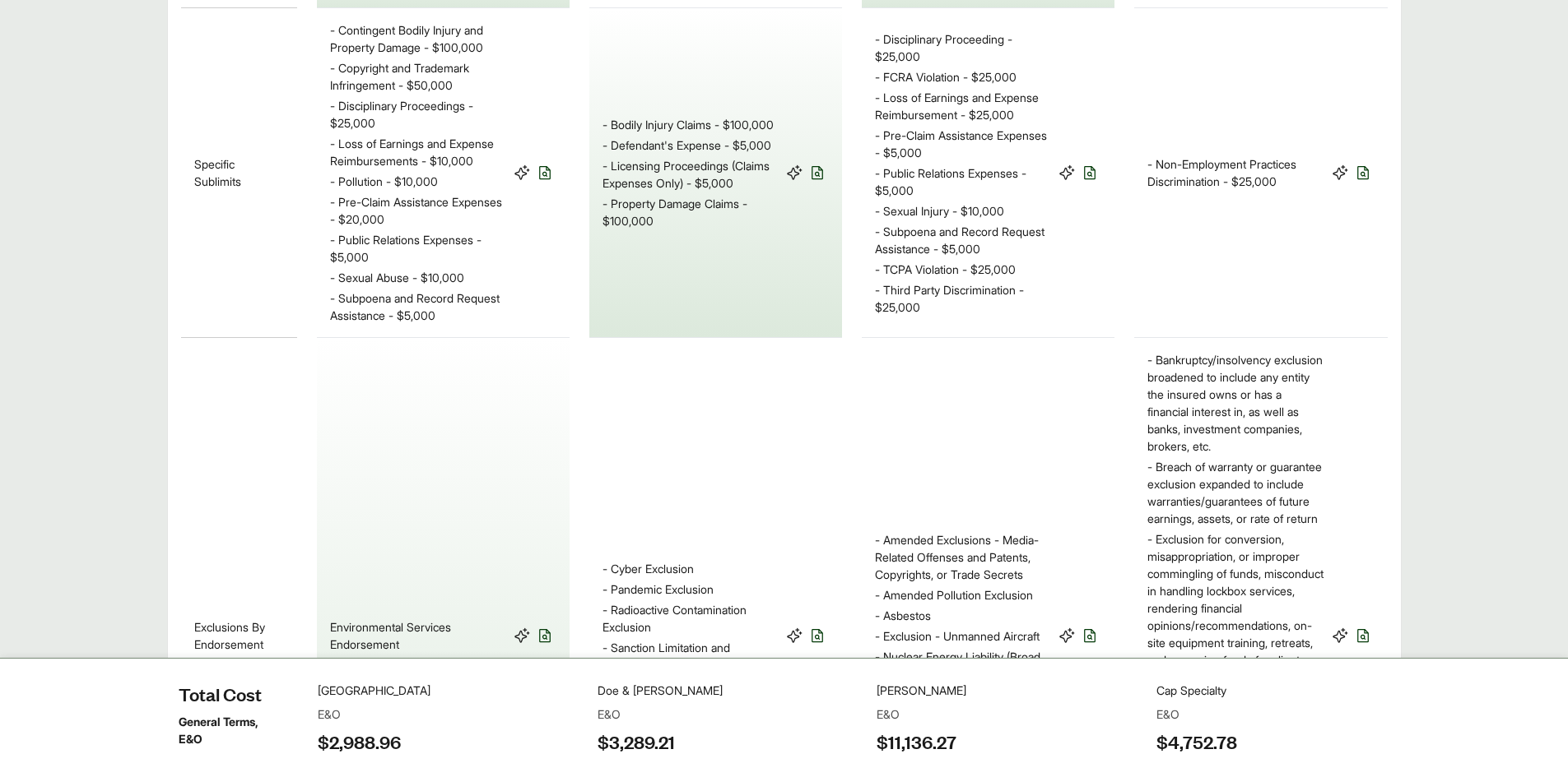
scroll to position [1578, 0]
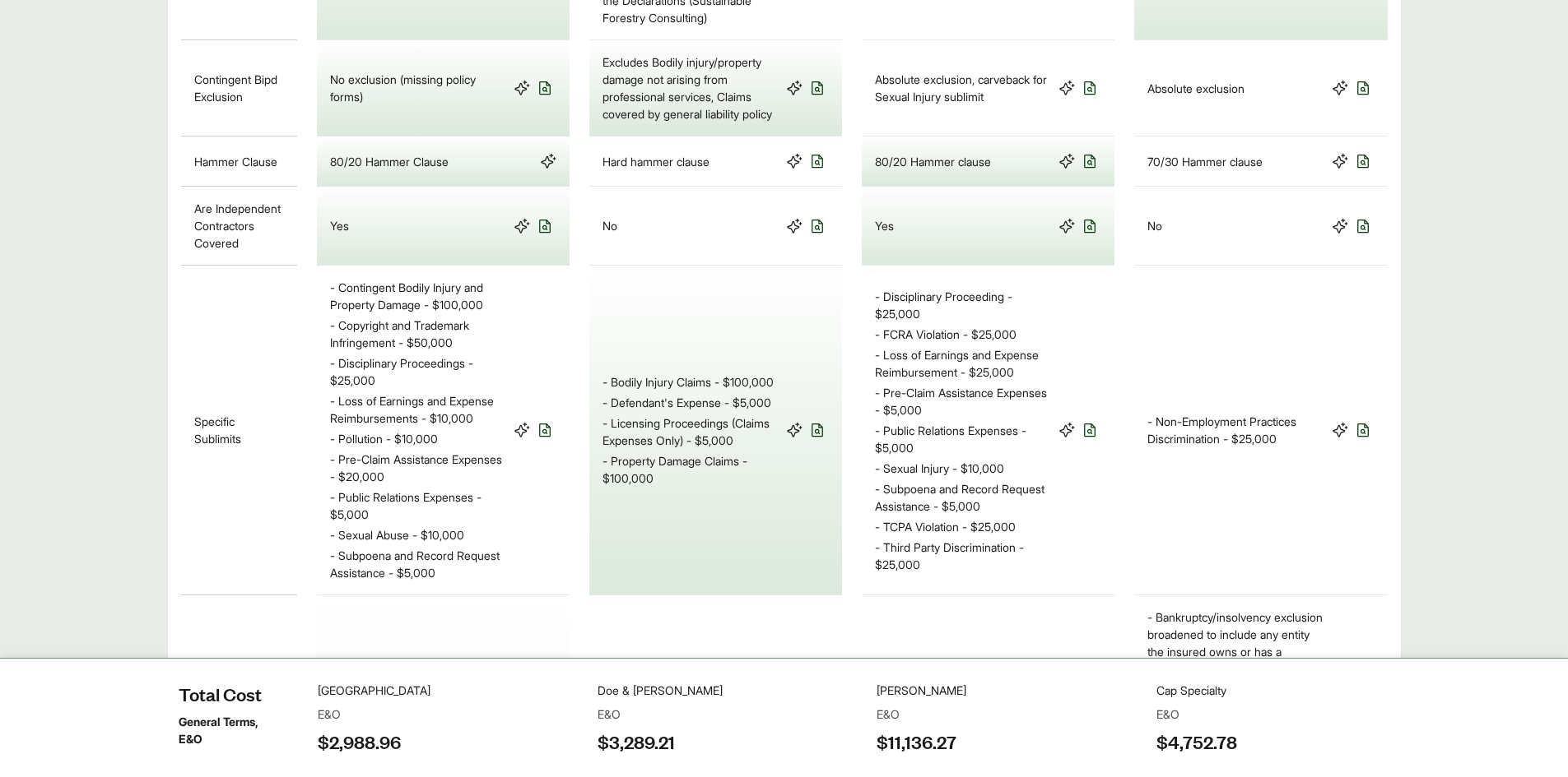
click at [746, 252] on div "No" at bounding box center [715, 225] width 226 height 51
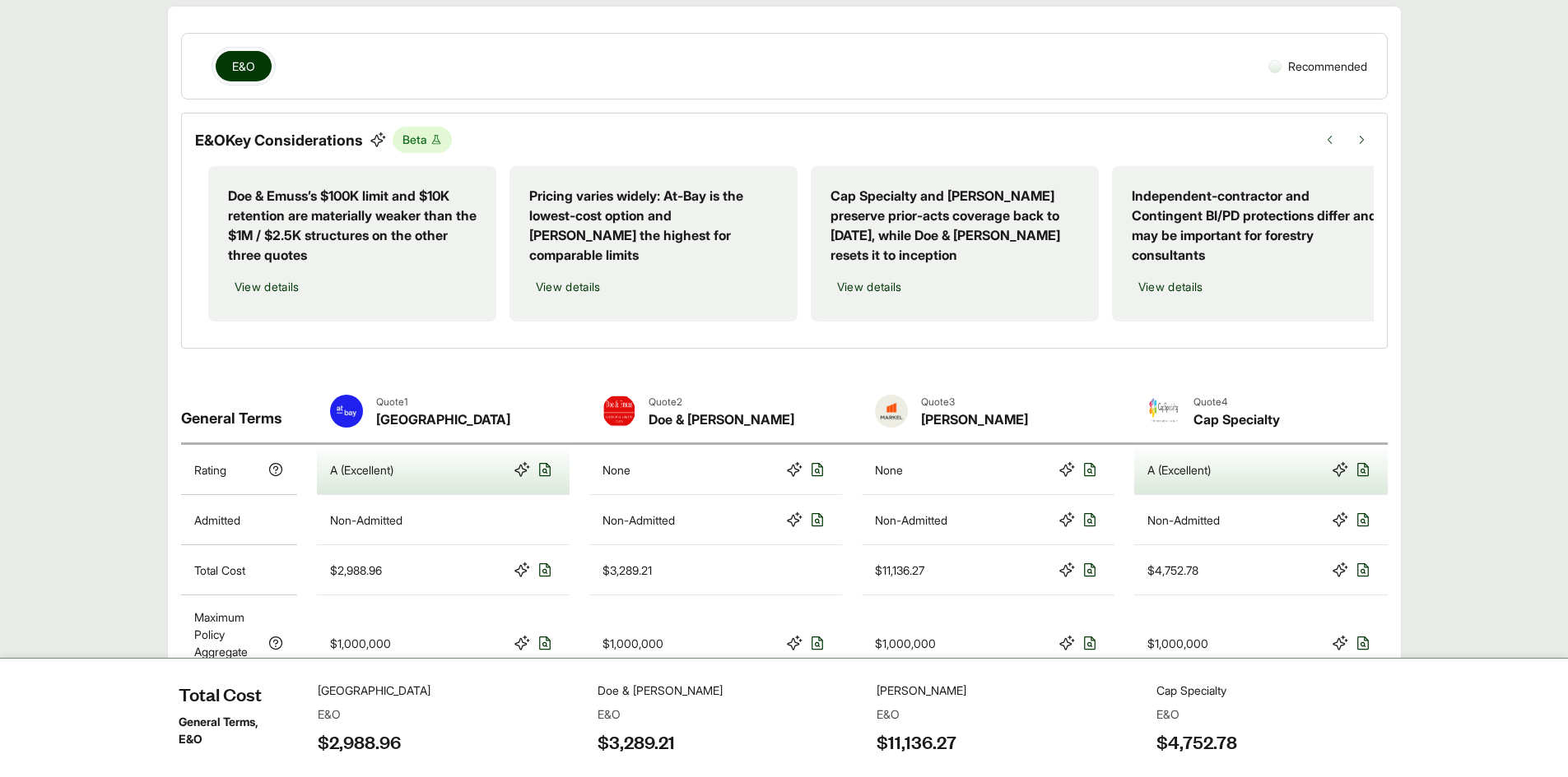
scroll to position [329, 0]
